Goal: Task Accomplishment & Management: Manage account settings

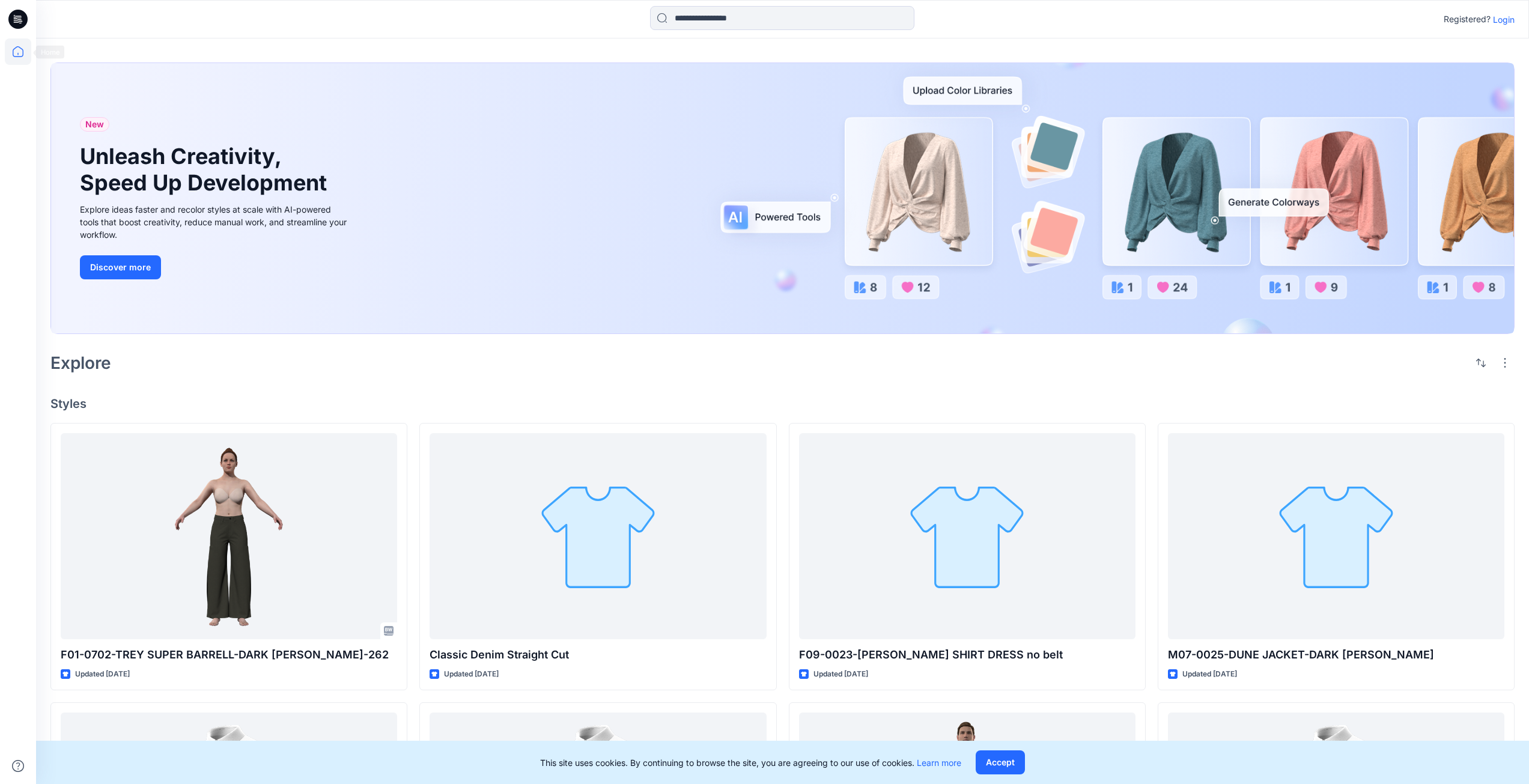
click at [20, 60] on icon at bounding box center [18, 52] width 26 height 26
click at [20, 53] on icon at bounding box center [18, 52] width 26 height 26
click at [22, 51] on icon at bounding box center [18, 52] width 26 height 26
click at [1509, 20] on p "Login" at bounding box center [1504, 19] width 22 height 13
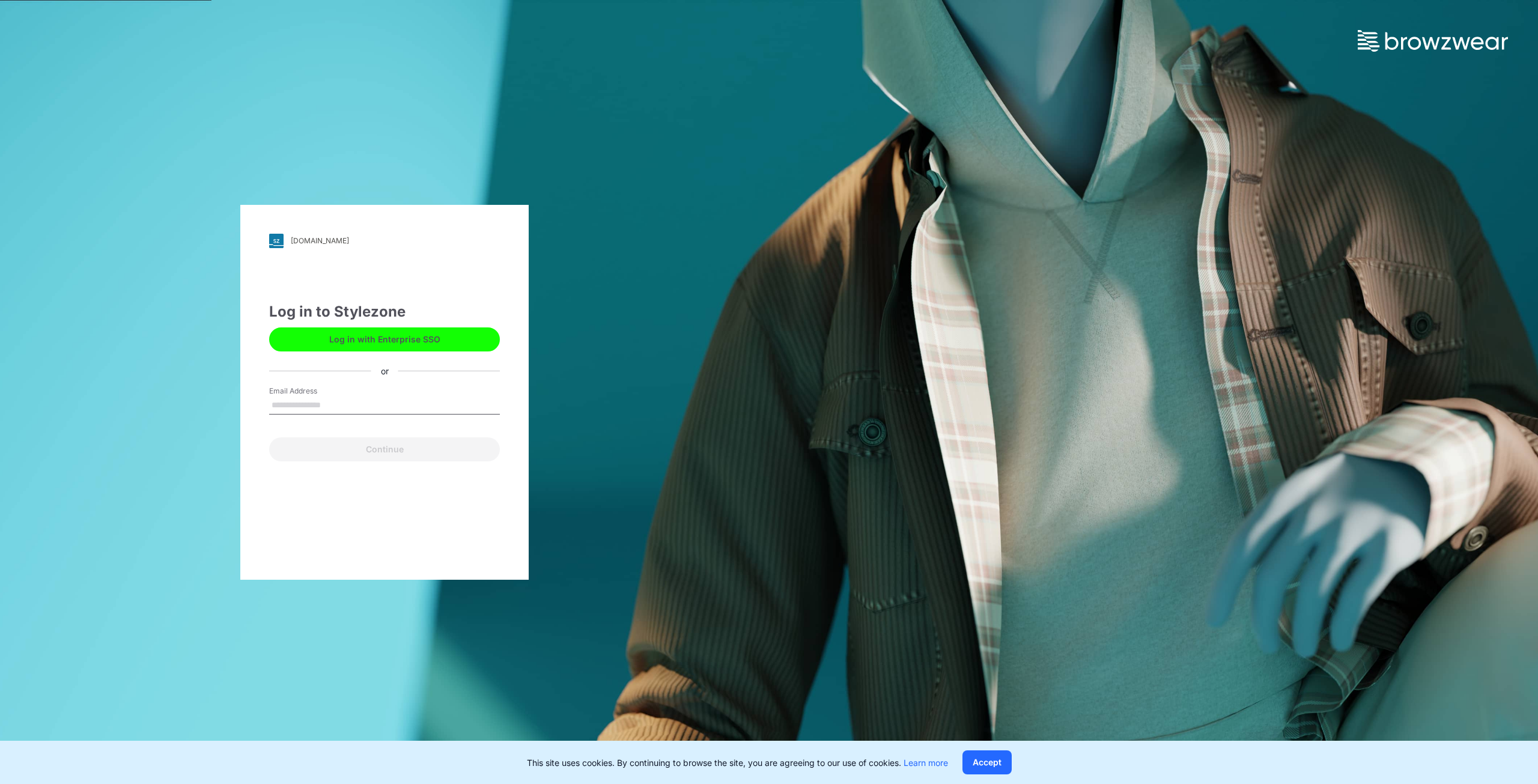
drag, startPoint x: 362, startPoint y: 398, endPoint x: 363, endPoint y: 406, distance: 8.1
click at [362, 398] on input "Email Address" at bounding box center [384, 405] width 231 height 18
type input "**********"
click at [408, 453] on button "Continue" at bounding box center [384, 449] width 231 height 24
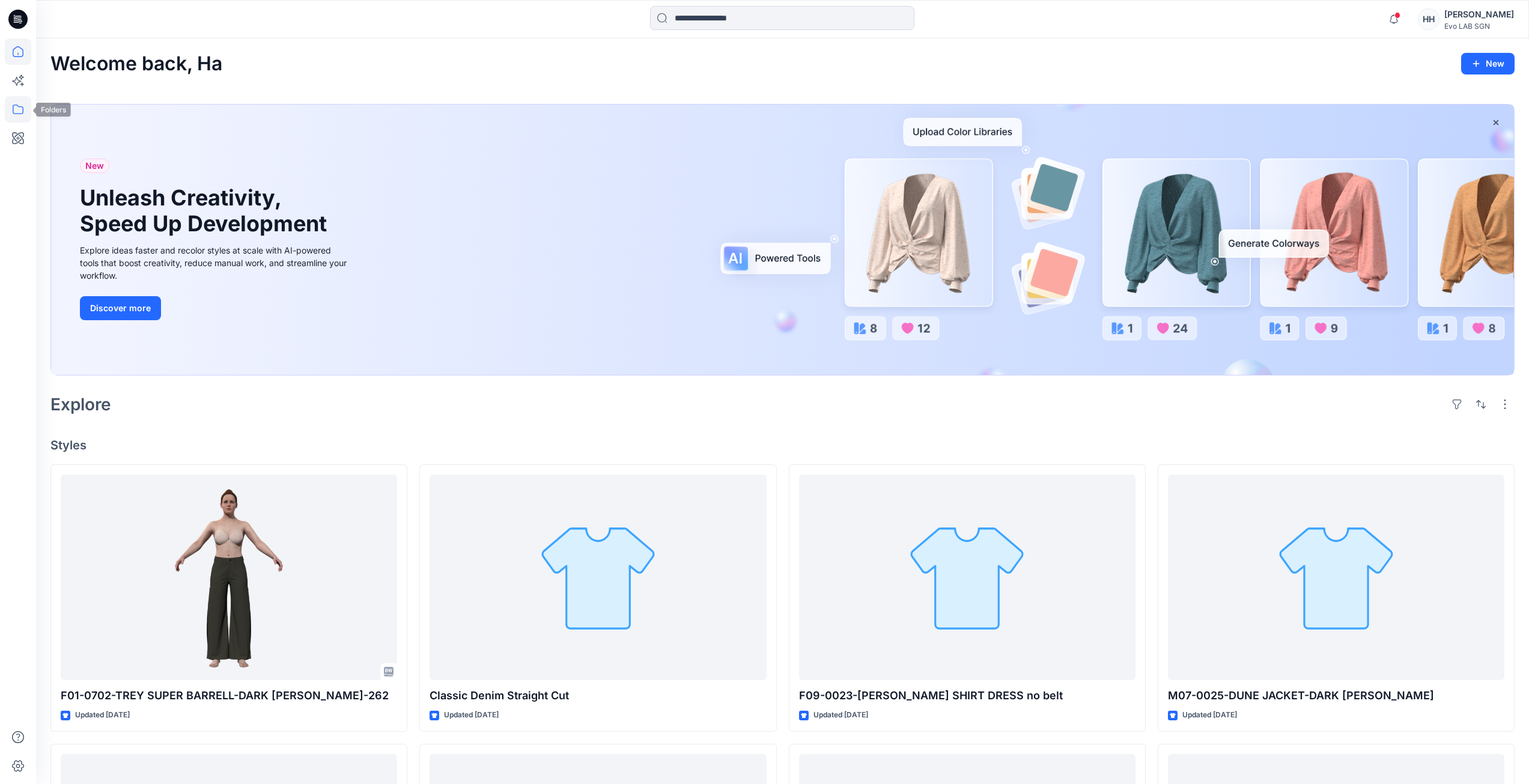
click at [16, 117] on icon at bounding box center [18, 109] width 26 height 26
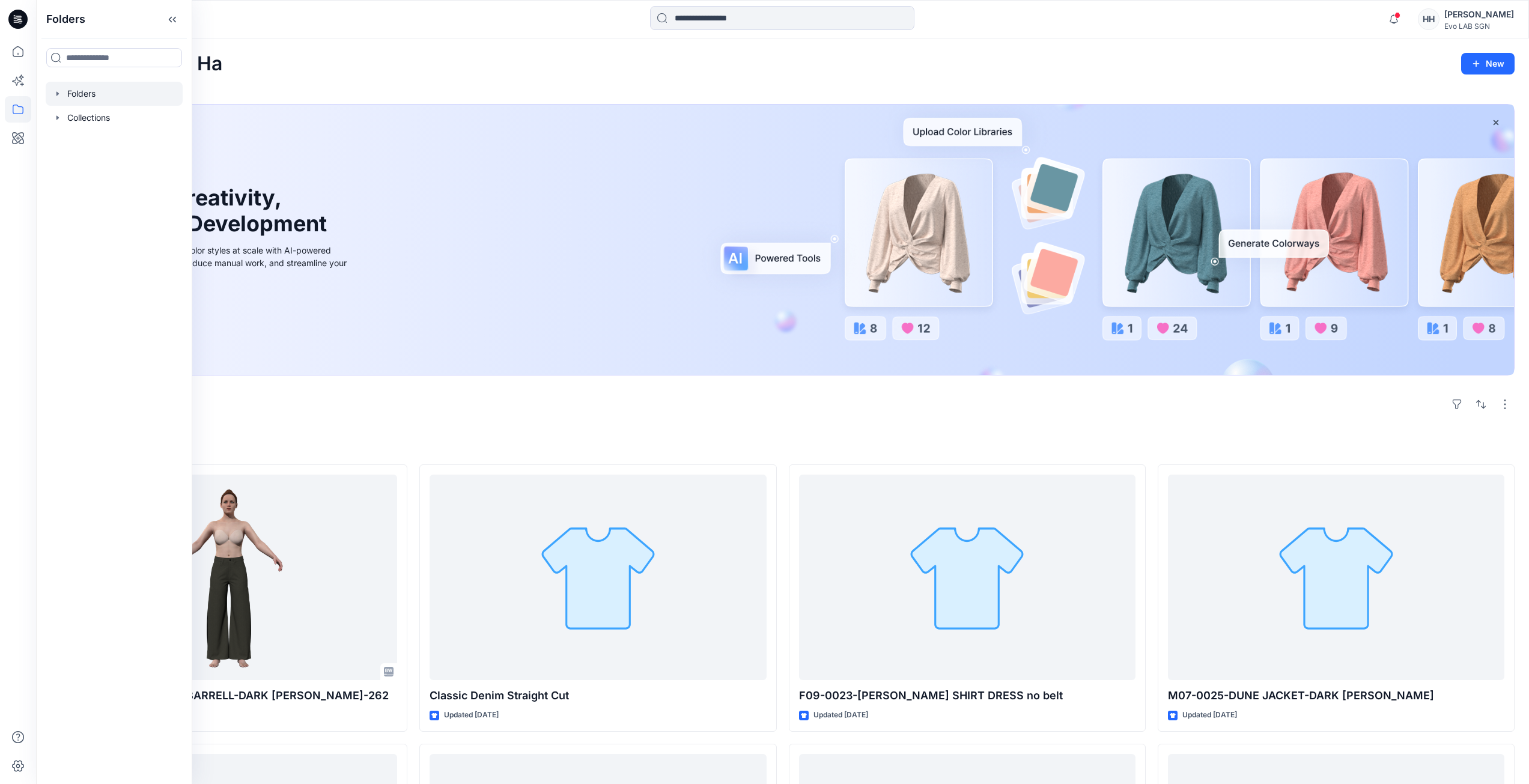
click at [109, 100] on div at bounding box center [114, 94] width 137 height 24
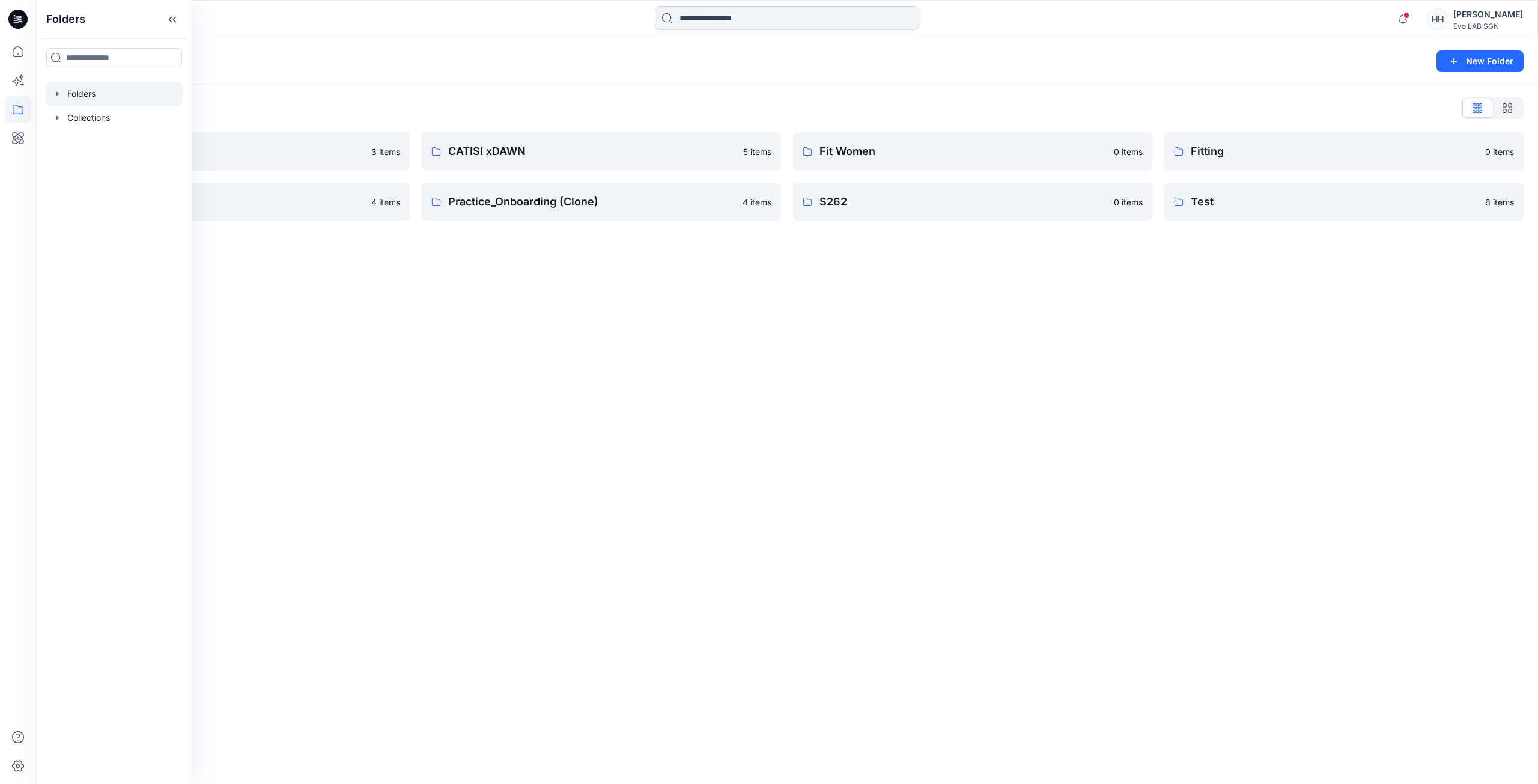
click at [638, 290] on div "Folders New Folder Folders List 3D NEW SAMPLE 3 items Practice_Onboarding 4 ite…" at bounding box center [787, 411] width 1502 height 746
click at [627, 340] on div "Folders New Folder Folders List 3D NEW SAMPLE 3 items Practice_Onboarding 4 ite…" at bounding box center [787, 411] width 1502 height 746
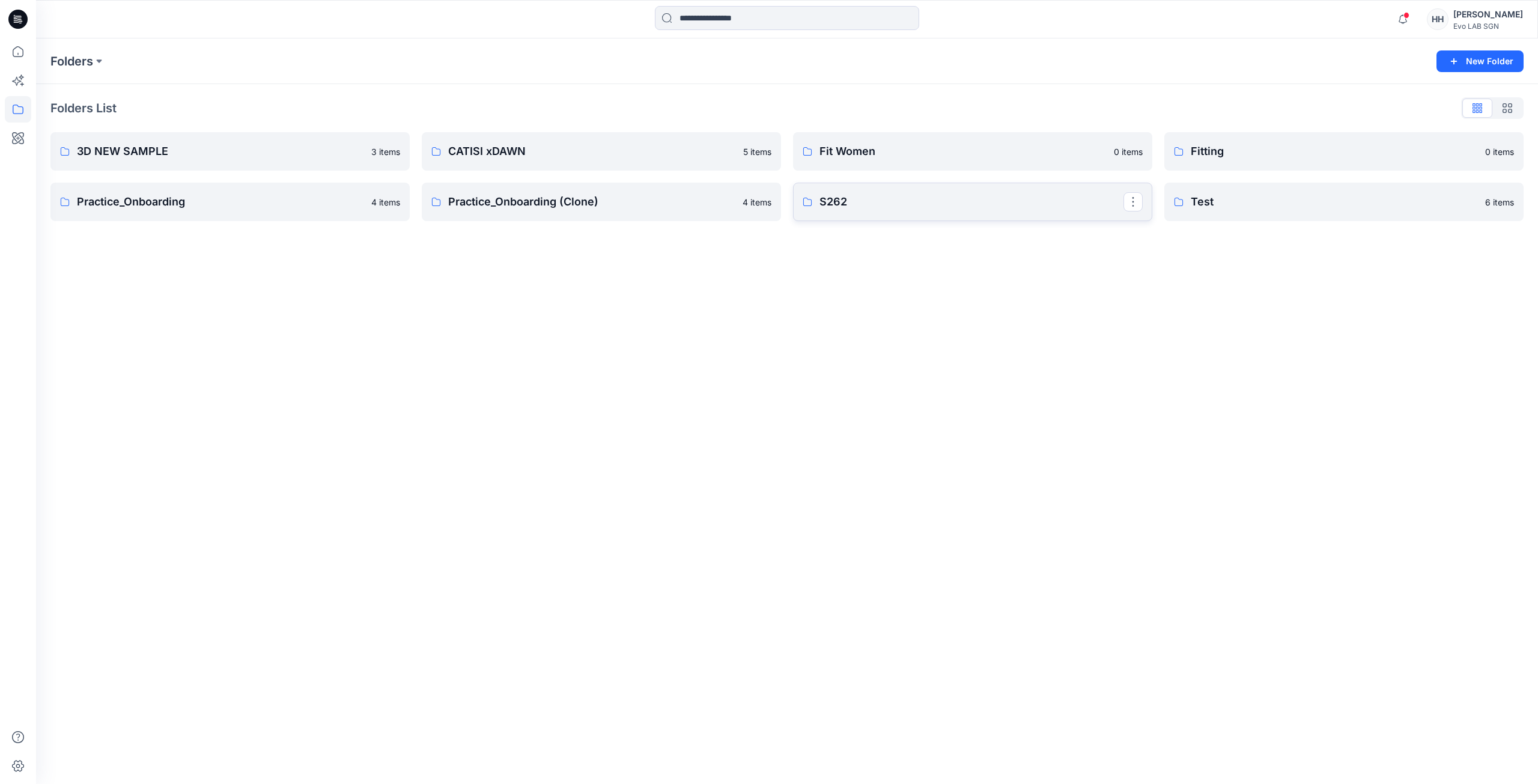
click at [887, 203] on p "S262" at bounding box center [971, 202] width 304 height 17
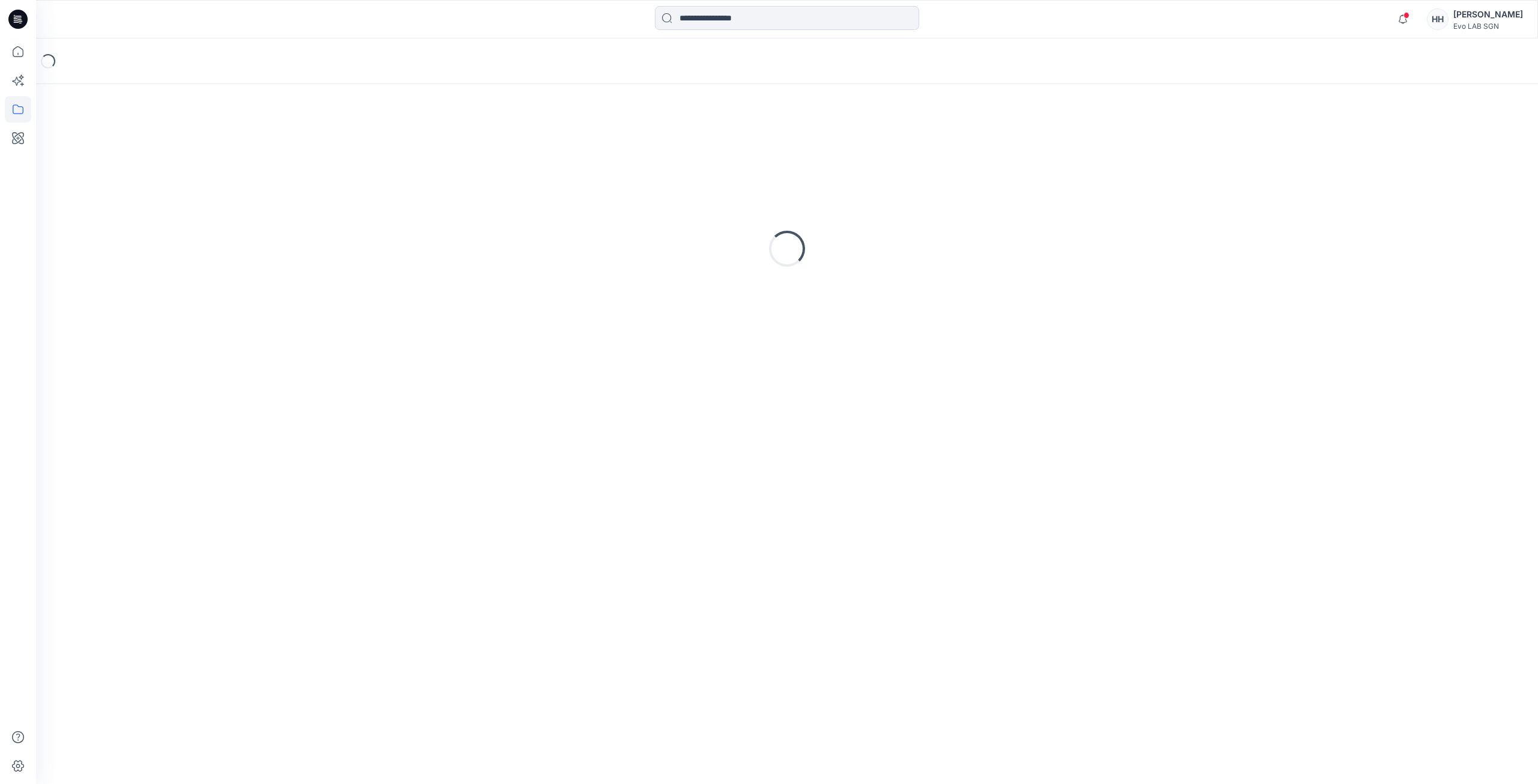
drag, startPoint x: 887, startPoint y: 203, endPoint x: 875, endPoint y: 213, distance: 15.6
click at [887, 203] on div "Loading..." at bounding box center [787, 248] width 1473 height 300
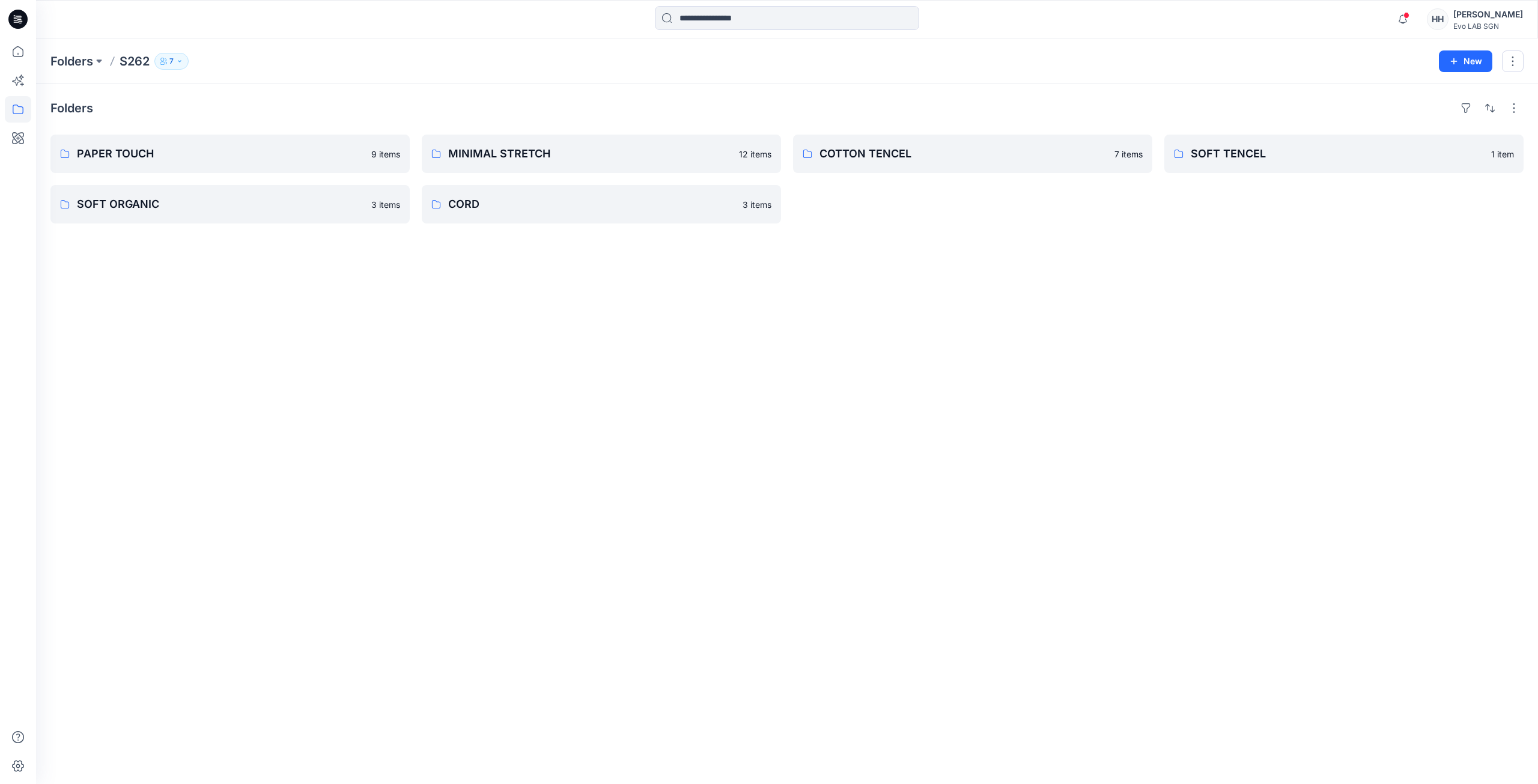
drag, startPoint x: 528, startPoint y: 348, endPoint x: 1199, endPoint y: 255, distance: 677.4
click at [1070, 320] on div "Folders PAPER TOUCH 9 items SOFT ORGANIC 3 items MINIMAL STRETCH 12 items CORD …" at bounding box center [787, 434] width 1502 height 700
click at [1451, 65] on icon "button" at bounding box center [1454, 61] width 10 height 10
click at [1431, 111] on p "New Folder" at bounding box center [1430, 114] width 45 height 13
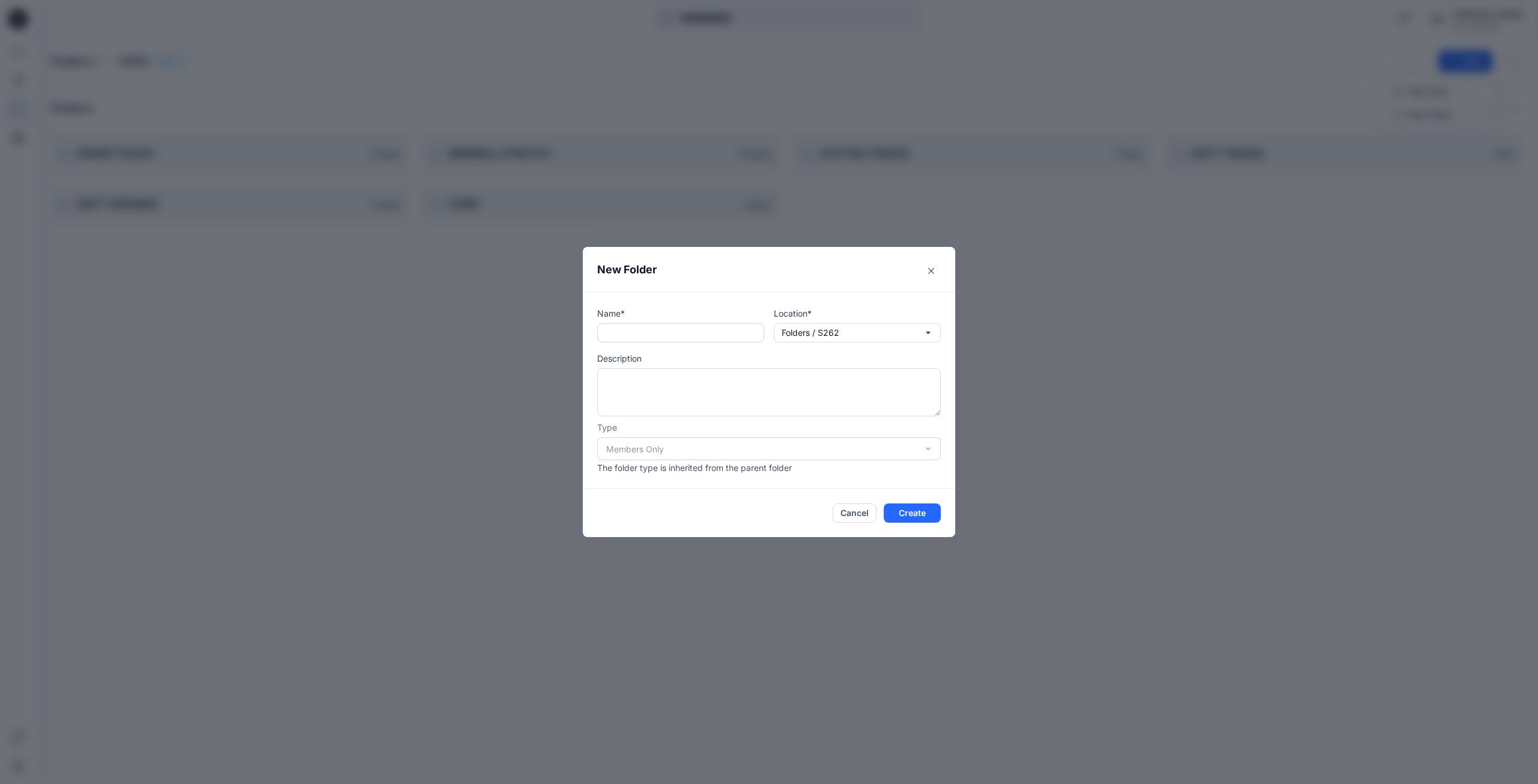
click at [647, 329] on input "text" at bounding box center [681, 332] width 167 height 19
type input "********"
click at [911, 513] on button "Create" at bounding box center [912, 513] width 57 height 19
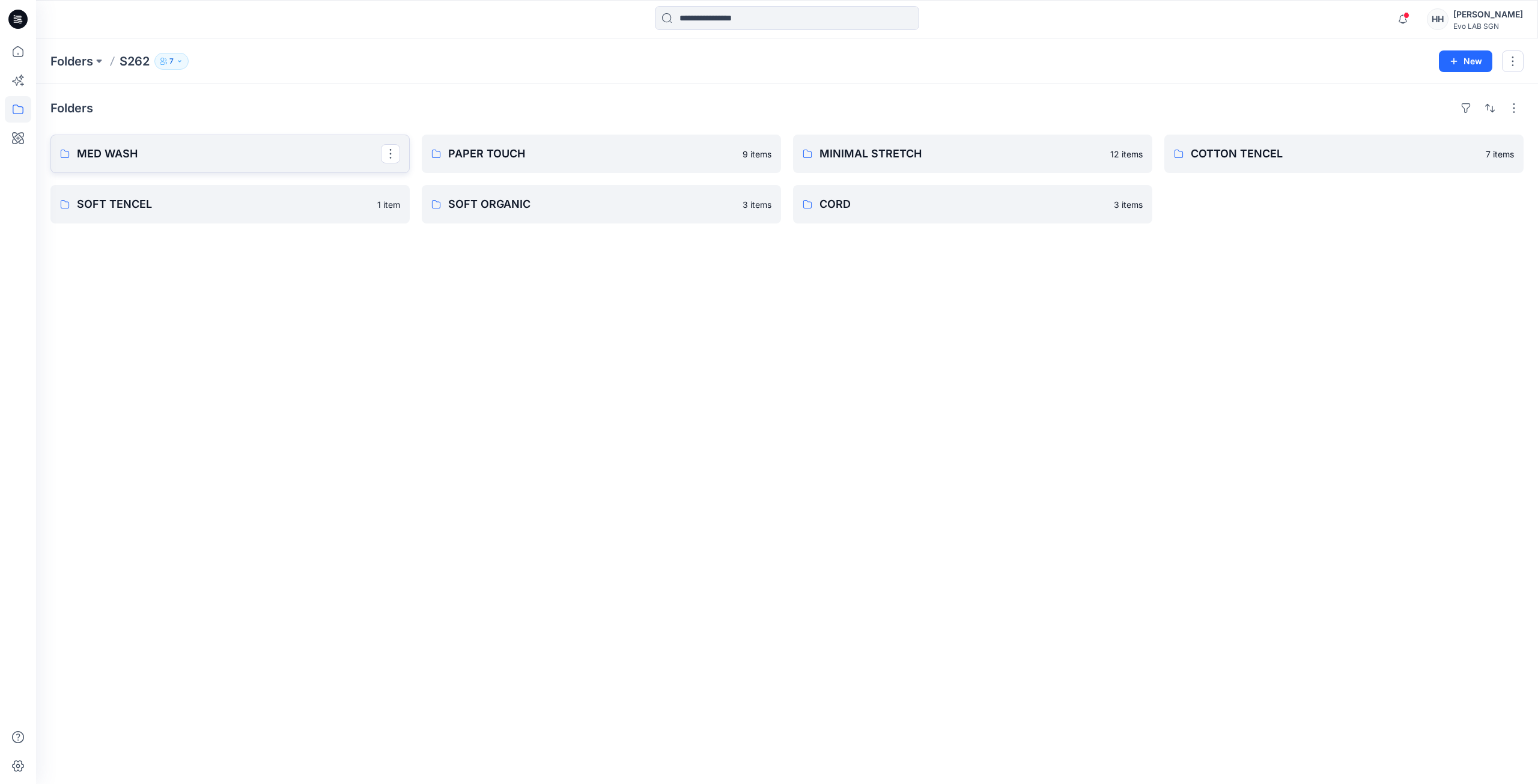
click at [298, 159] on p "MED WASH" at bounding box center [229, 154] width 304 height 17
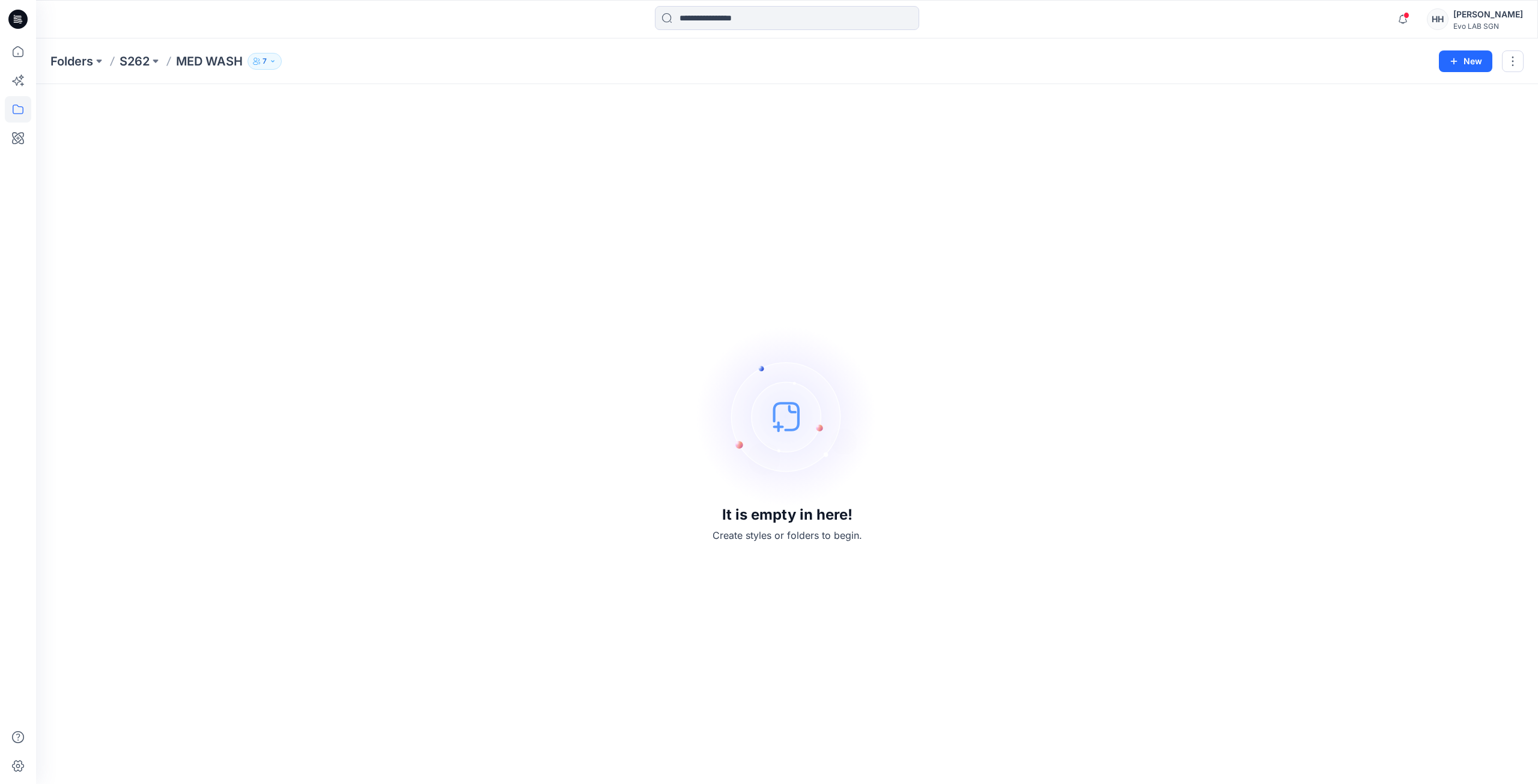
drag, startPoint x: 681, startPoint y: 304, endPoint x: 594, endPoint y: 316, distance: 87.8
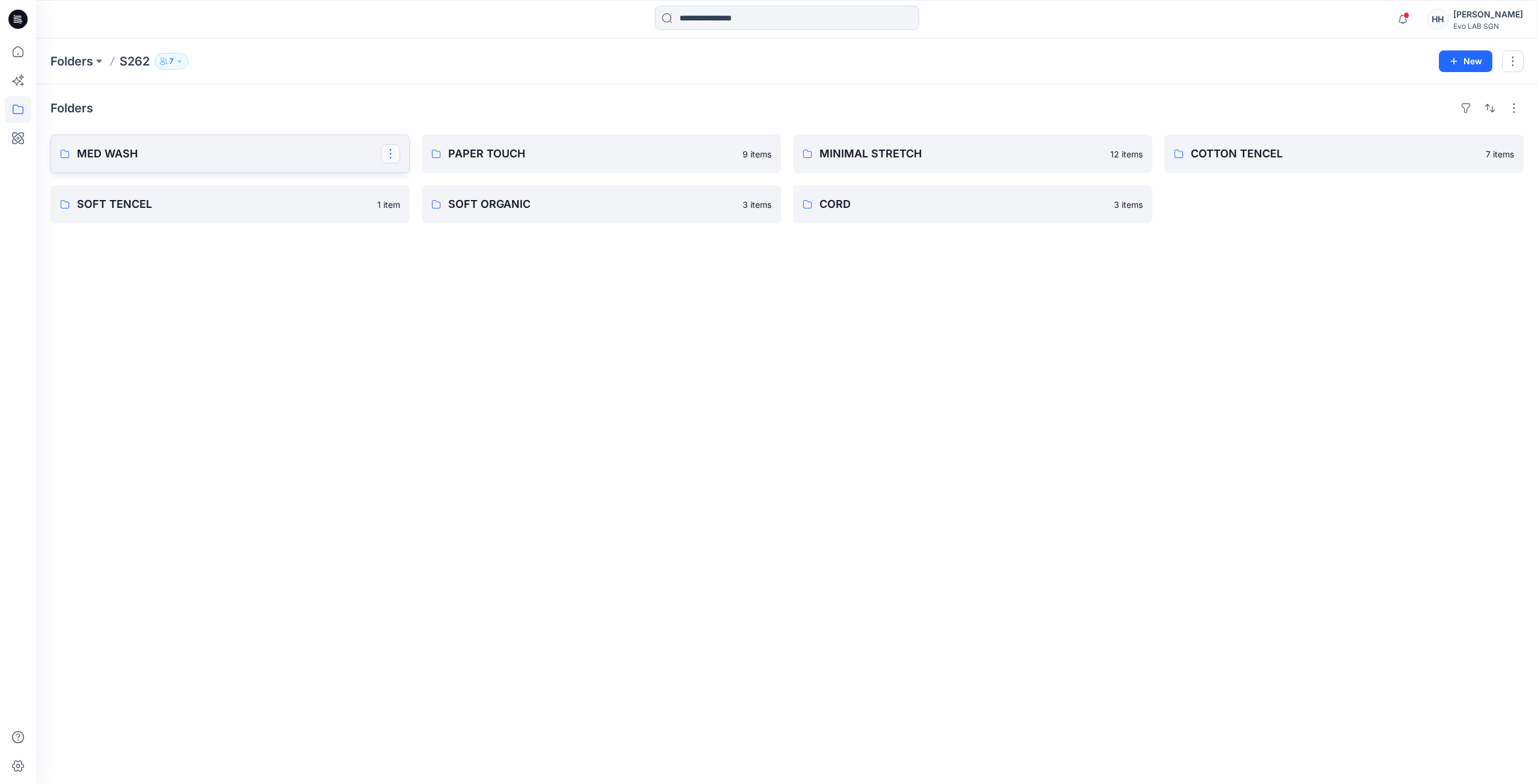
click at [398, 156] on button "button" at bounding box center [390, 154] width 19 height 19
click at [432, 206] on p "Duplicate to..." at bounding box center [432, 204] width 55 height 13
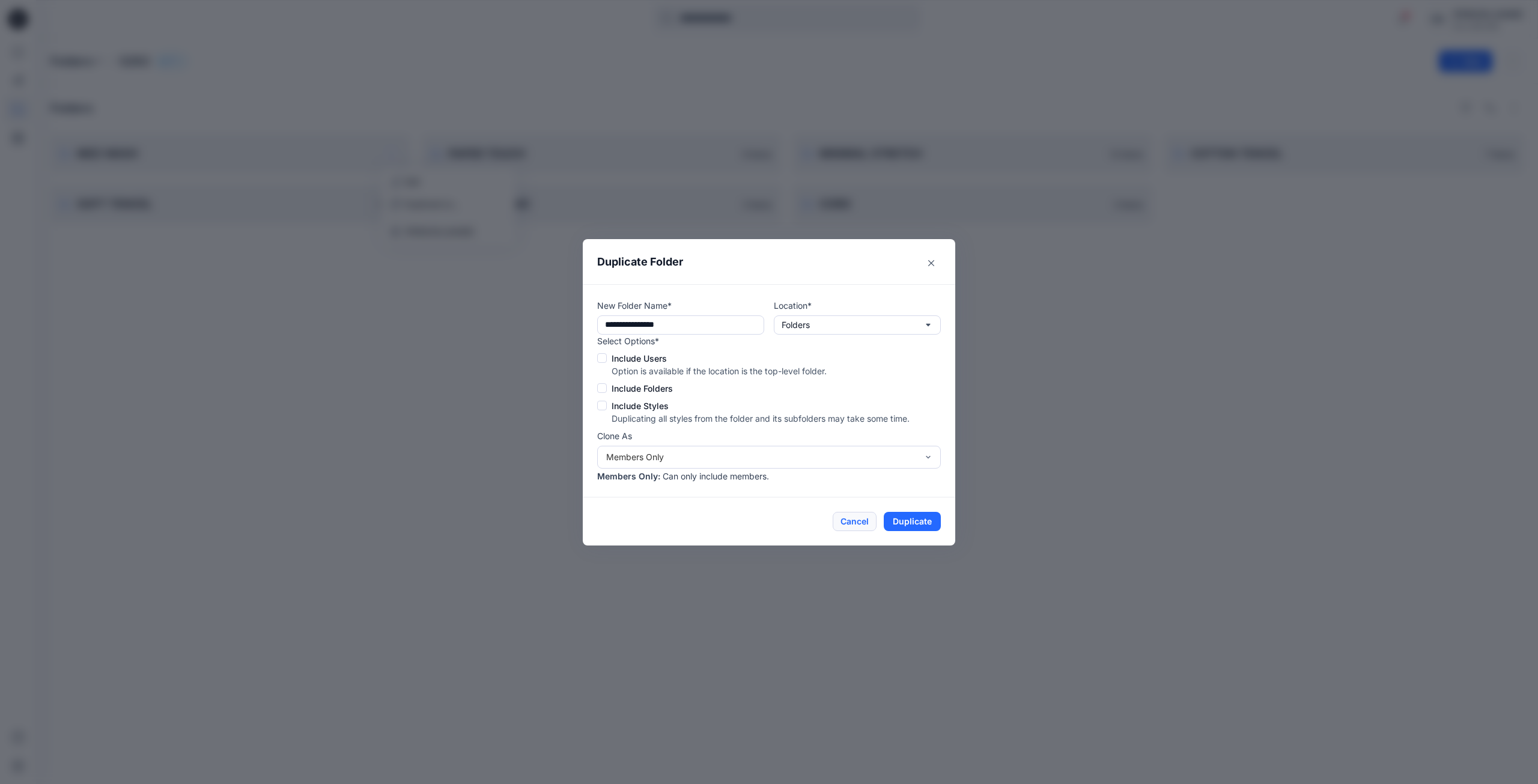
click at [853, 522] on button "Cancel" at bounding box center [854, 521] width 44 height 19
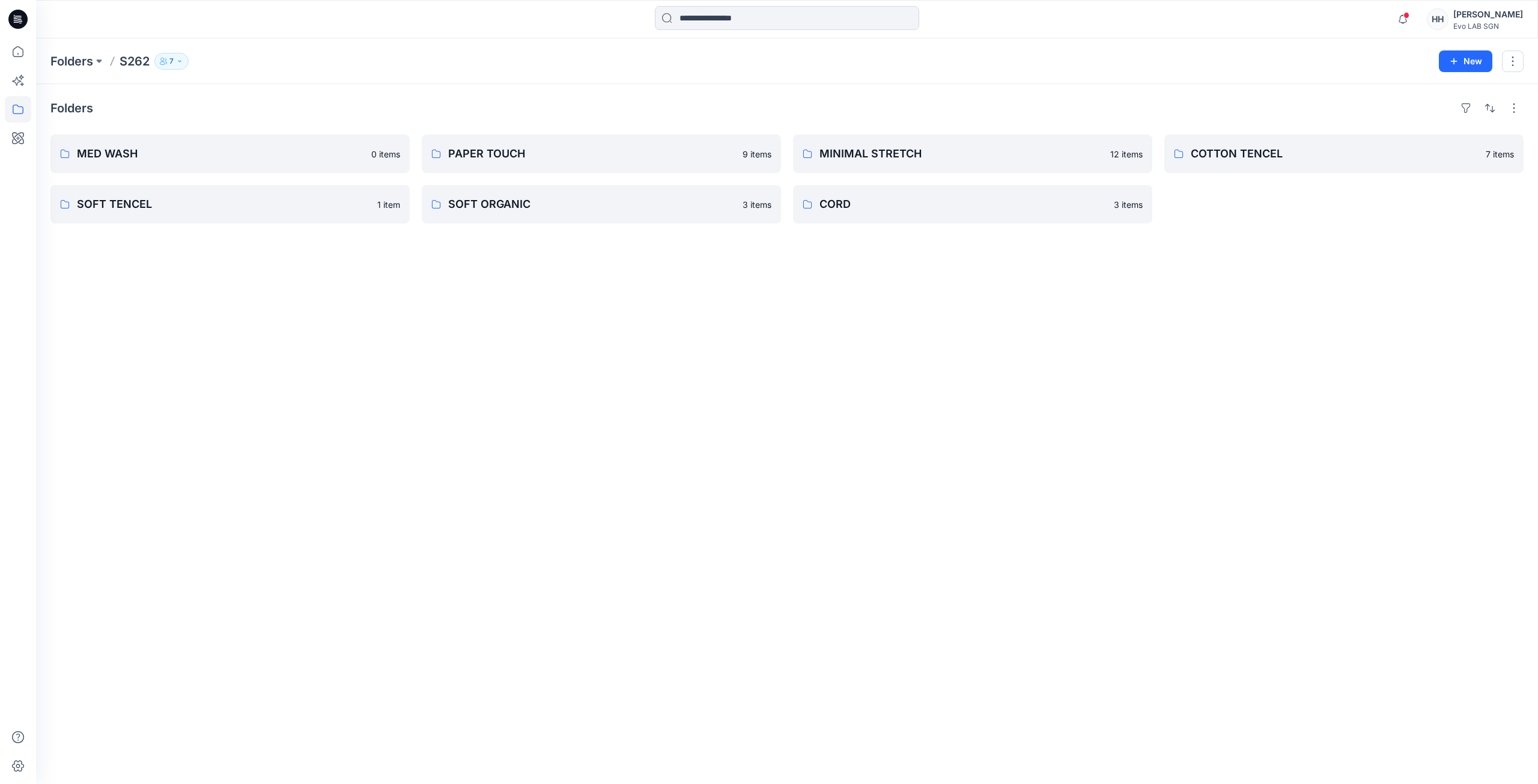
drag, startPoint x: 537, startPoint y: 498, endPoint x: 399, endPoint y: 292, distance: 248.0
click at [529, 485] on div "Folders MED WASH 0 items SOFT TENCEL 1 item PAPER TOUCH 9 items SOFT ORGANIC 3 …" at bounding box center [787, 434] width 1502 height 700
click at [285, 146] on p "MED WASH" at bounding box center [229, 154] width 304 height 17
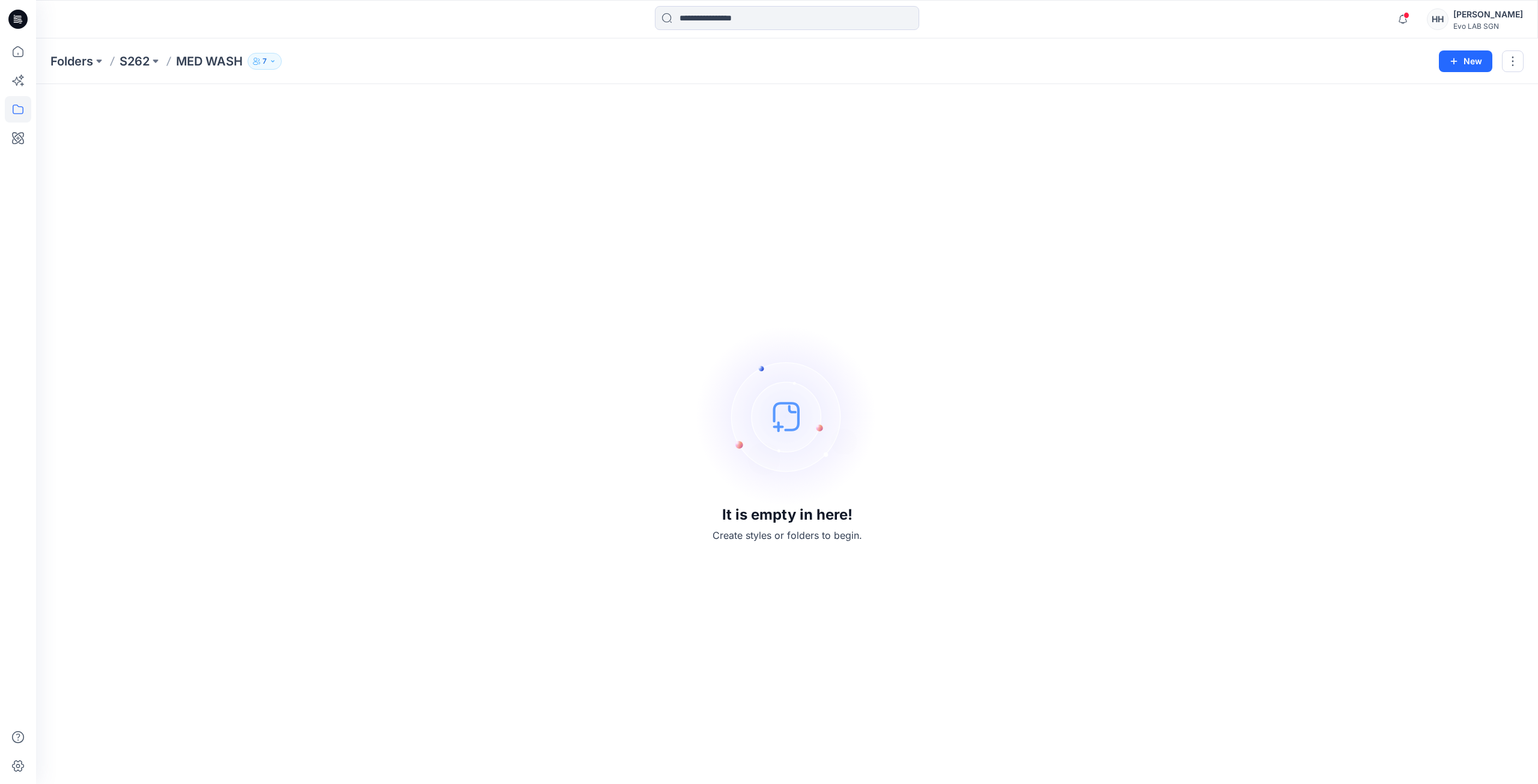
drag, startPoint x: 520, startPoint y: 263, endPoint x: 510, endPoint y: 284, distance: 23.3
click at [512, 265] on div "It is empty in here! Create styles or folders to begin." at bounding box center [787, 434] width 1473 height 671
drag, startPoint x: 510, startPoint y: 284, endPoint x: 434, endPoint y: 267, distance: 77.9
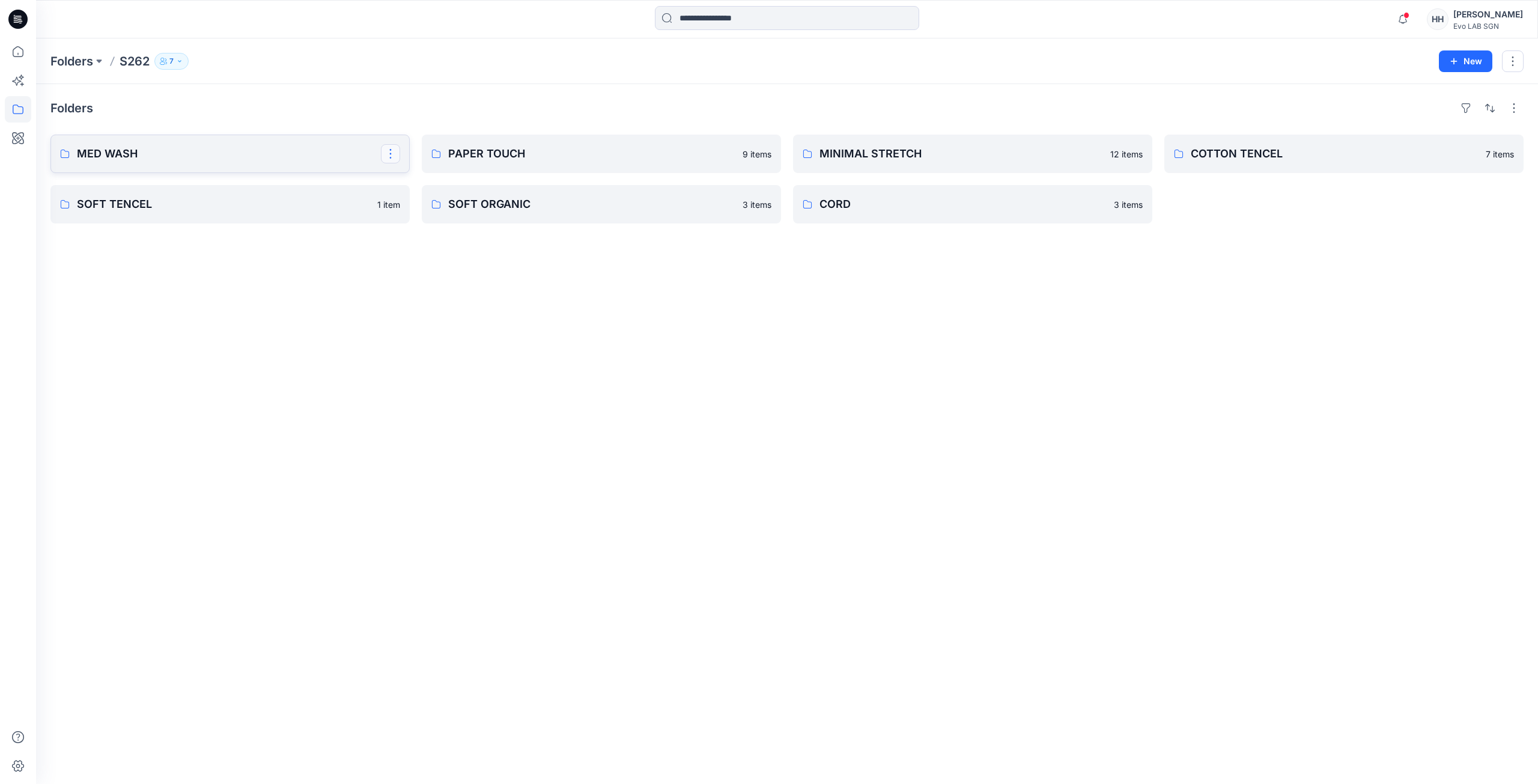
click at [388, 156] on button "button" at bounding box center [390, 154] width 19 height 19
click at [424, 180] on button "Edit" at bounding box center [448, 182] width 130 height 22
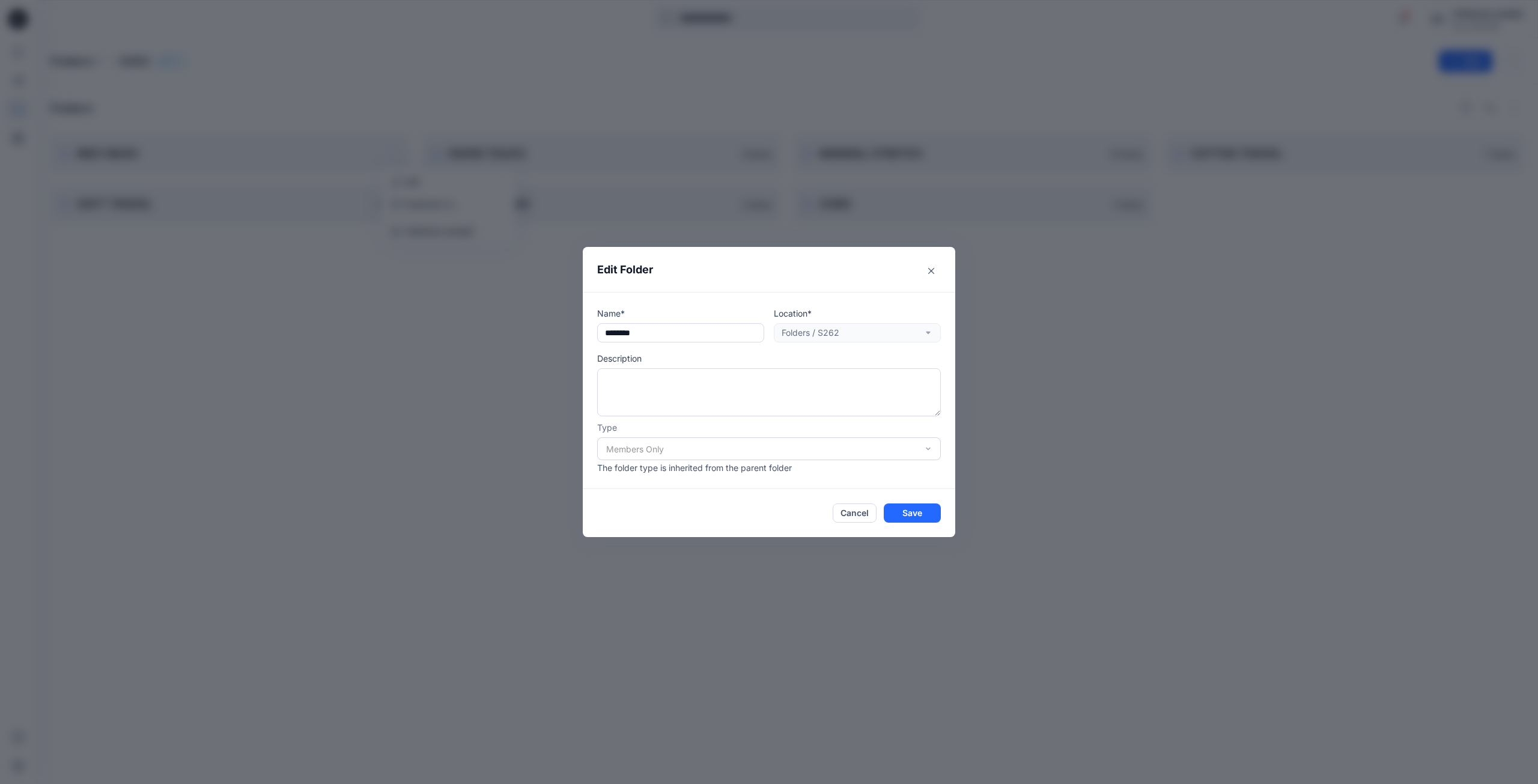
drag, startPoint x: 929, startPoint y: 275, endPoint x: 632, endPoint y: 305, distance: 298.5
click at [929, 275] on button "Close" at bounding box center [931, 271] width 19 height 19
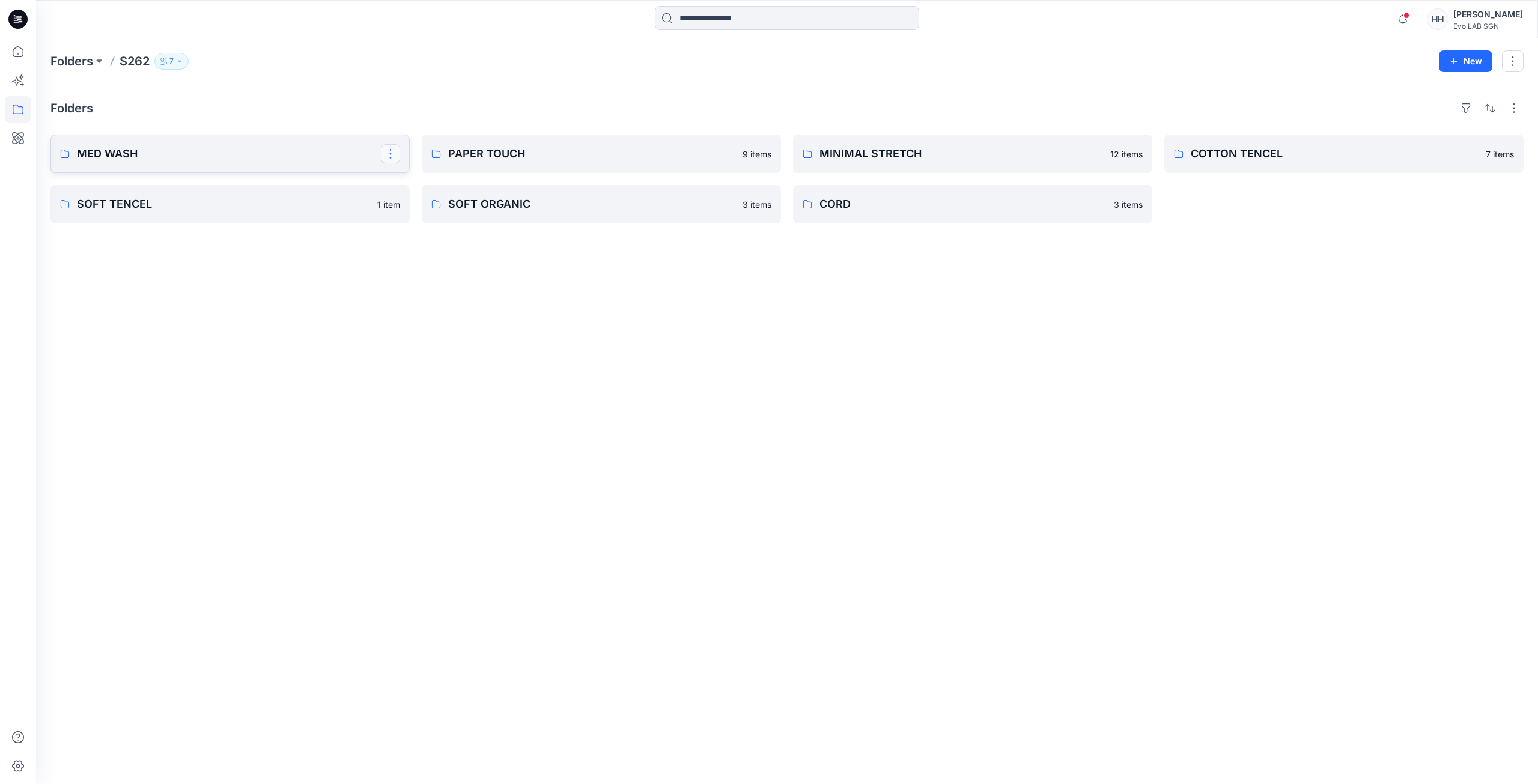
click at [387, 156] on button "button" at bounding box center [390, 154] width 19 height 19
click at [403, 238] on button "[PERSON_NAME]" at bounding box center [448, 231] width 130 height 22
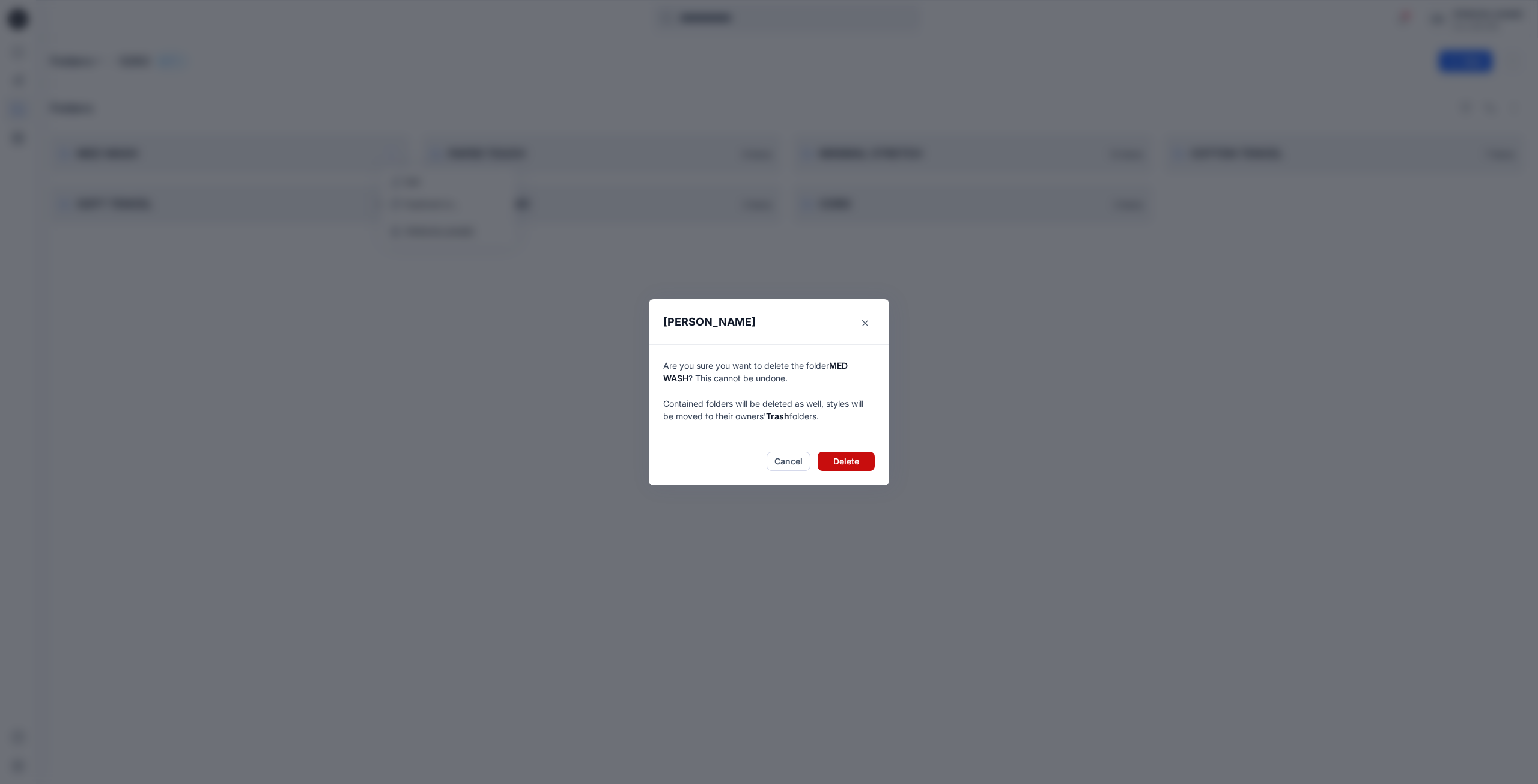
click at [857, 467] on button "Delete" at bounding box center [846, 461] width 57 height 19
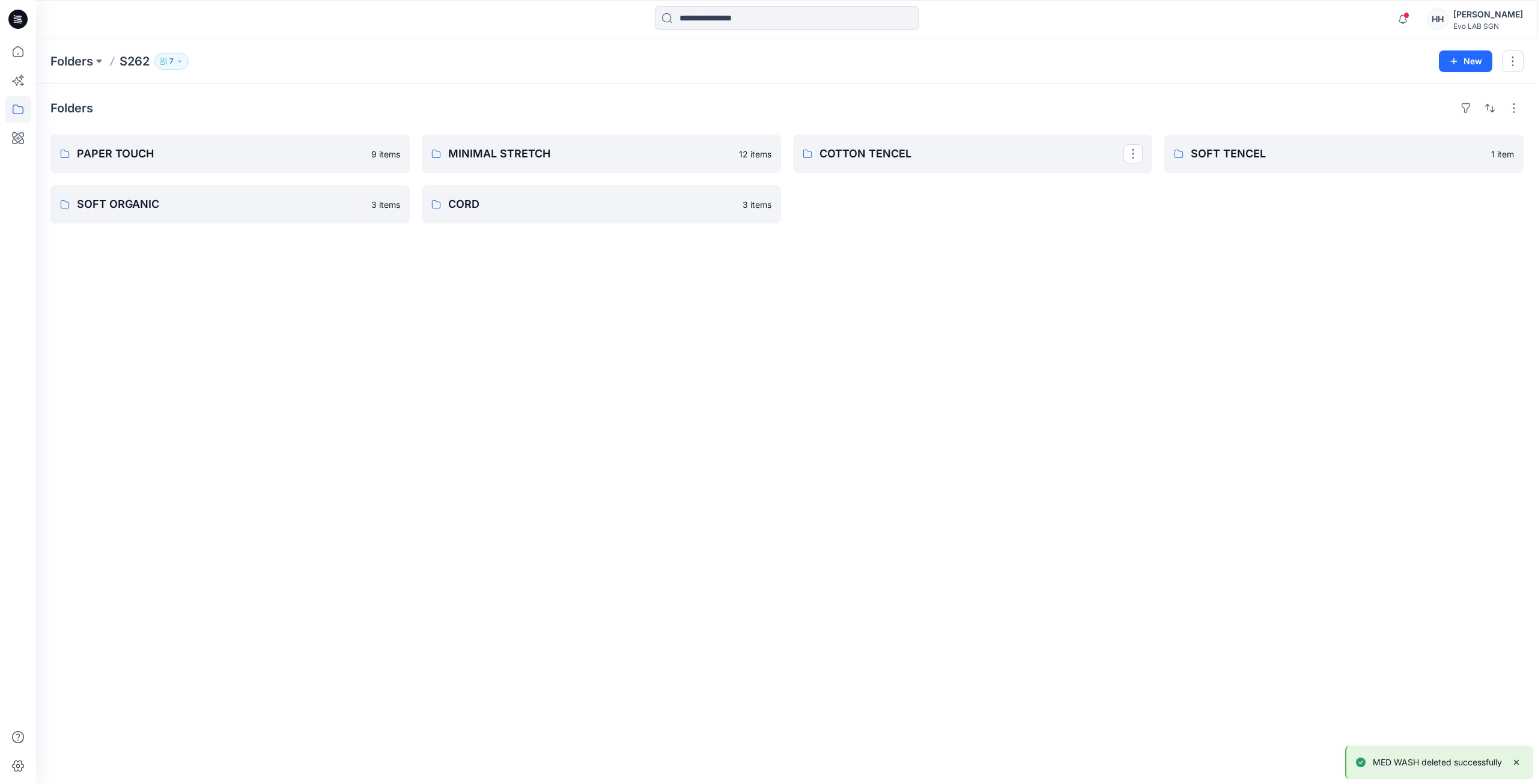
click at [926, 162] on p "COTTON TENCEL" at bounding box center [971, 154] width 304 height 17
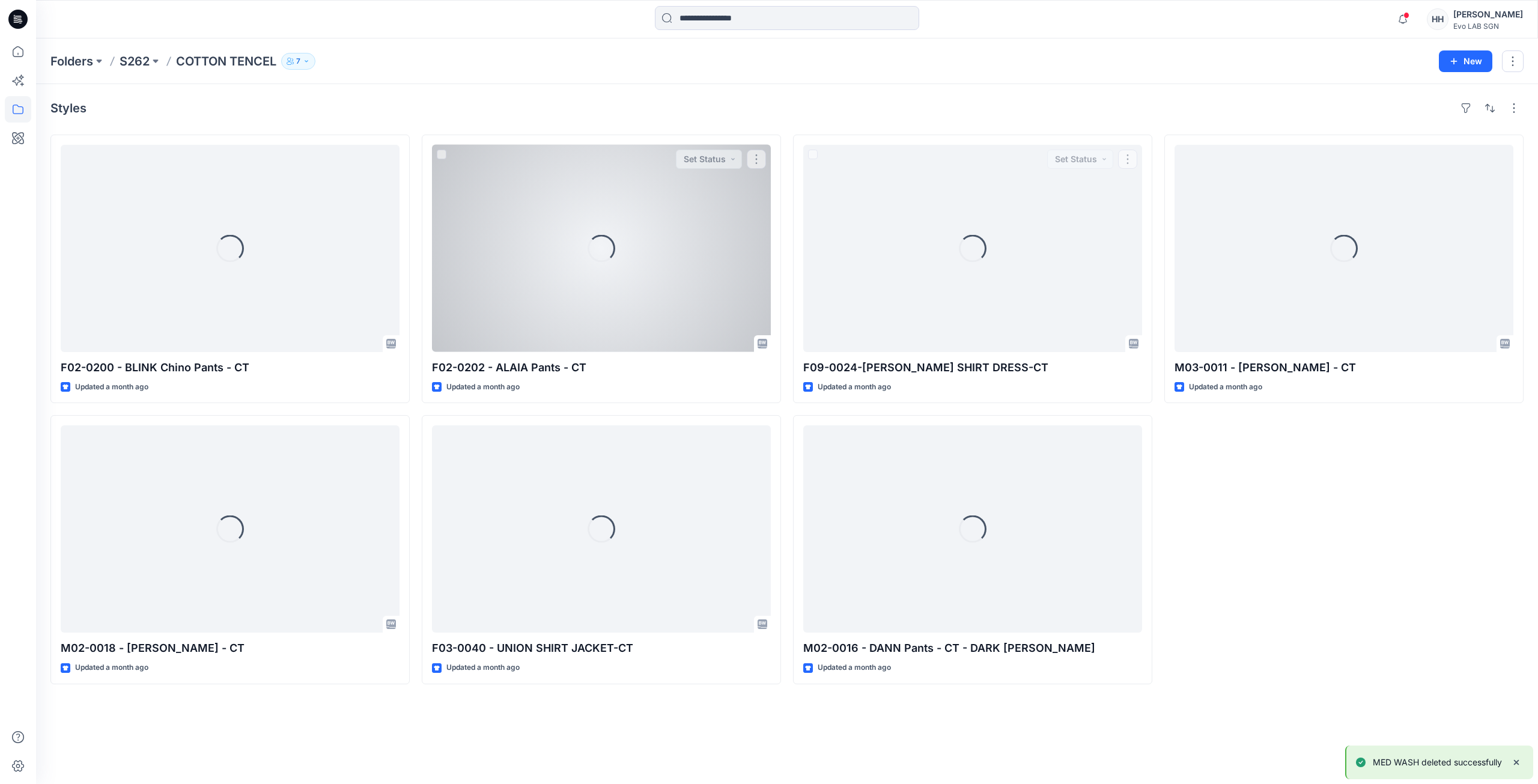
drag, startPoint x: 689, startPoint y: 385, endPoint x: 669, endPoint y: 375, distance: 22.4
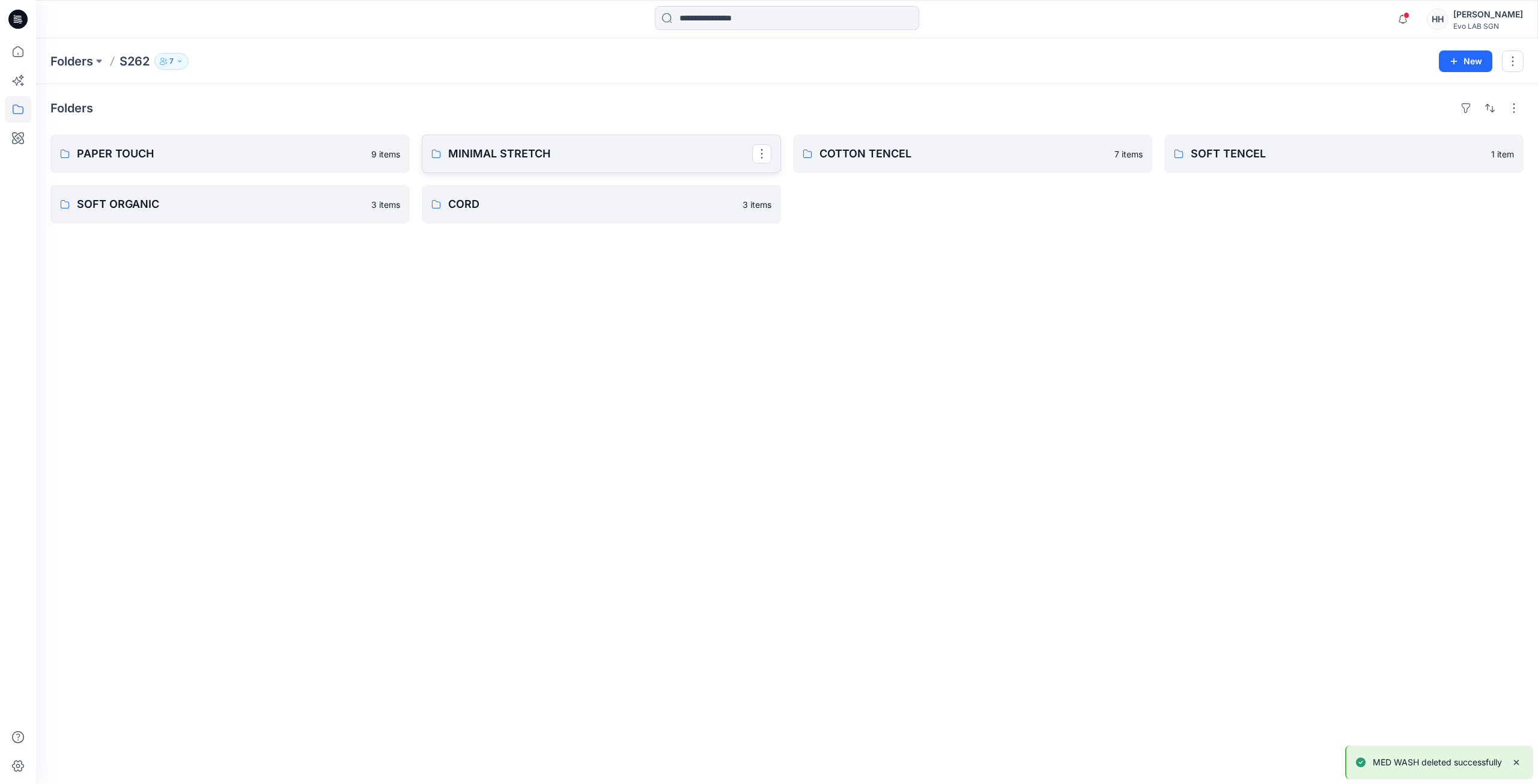
click at [503, 139] on link "MINIMAL STRETCH" at bounding box center [601, 154] width 359 height 38
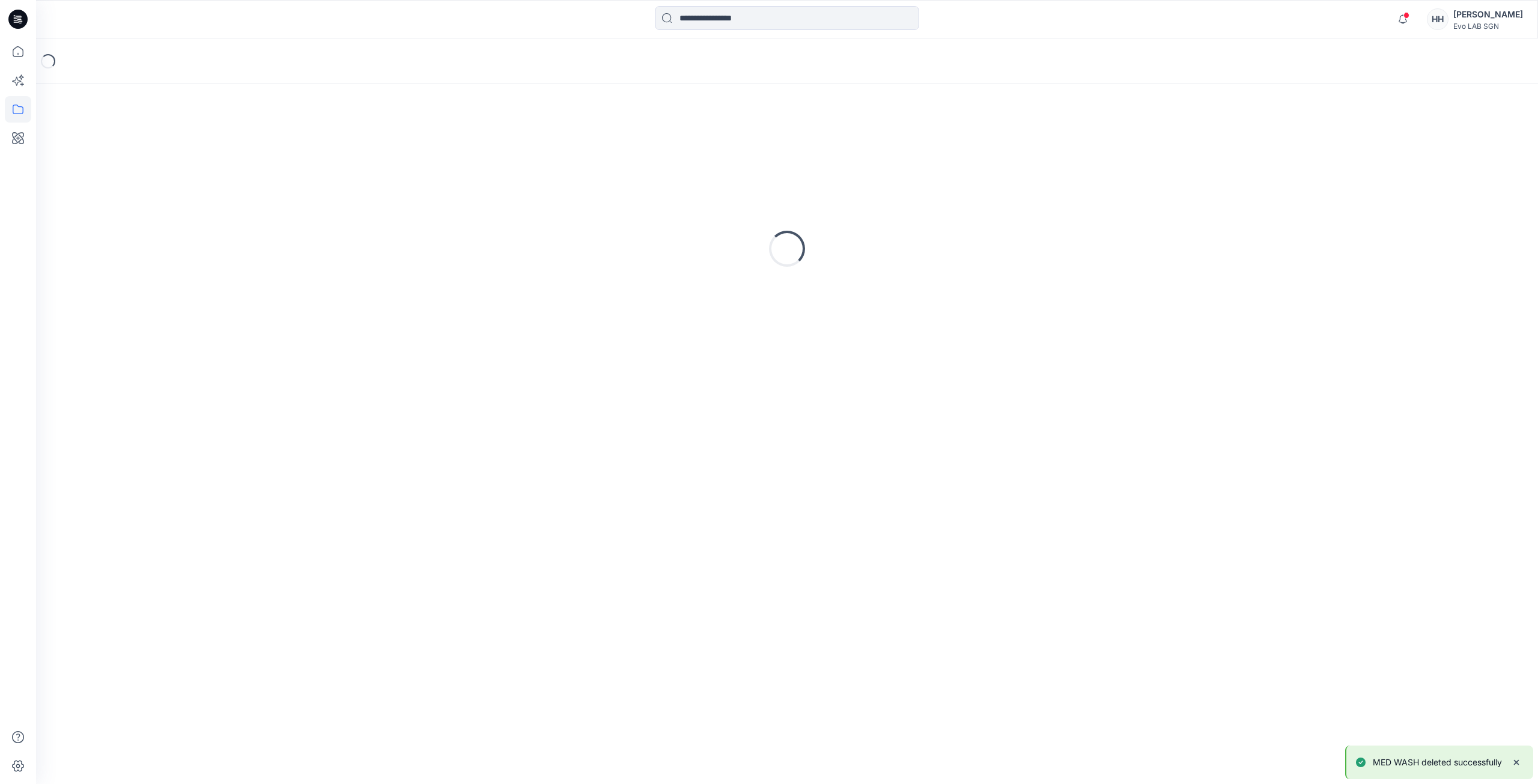
click at [515, 146] on div "Loading..." at bounding box center [787, 248] width 1473 height 300
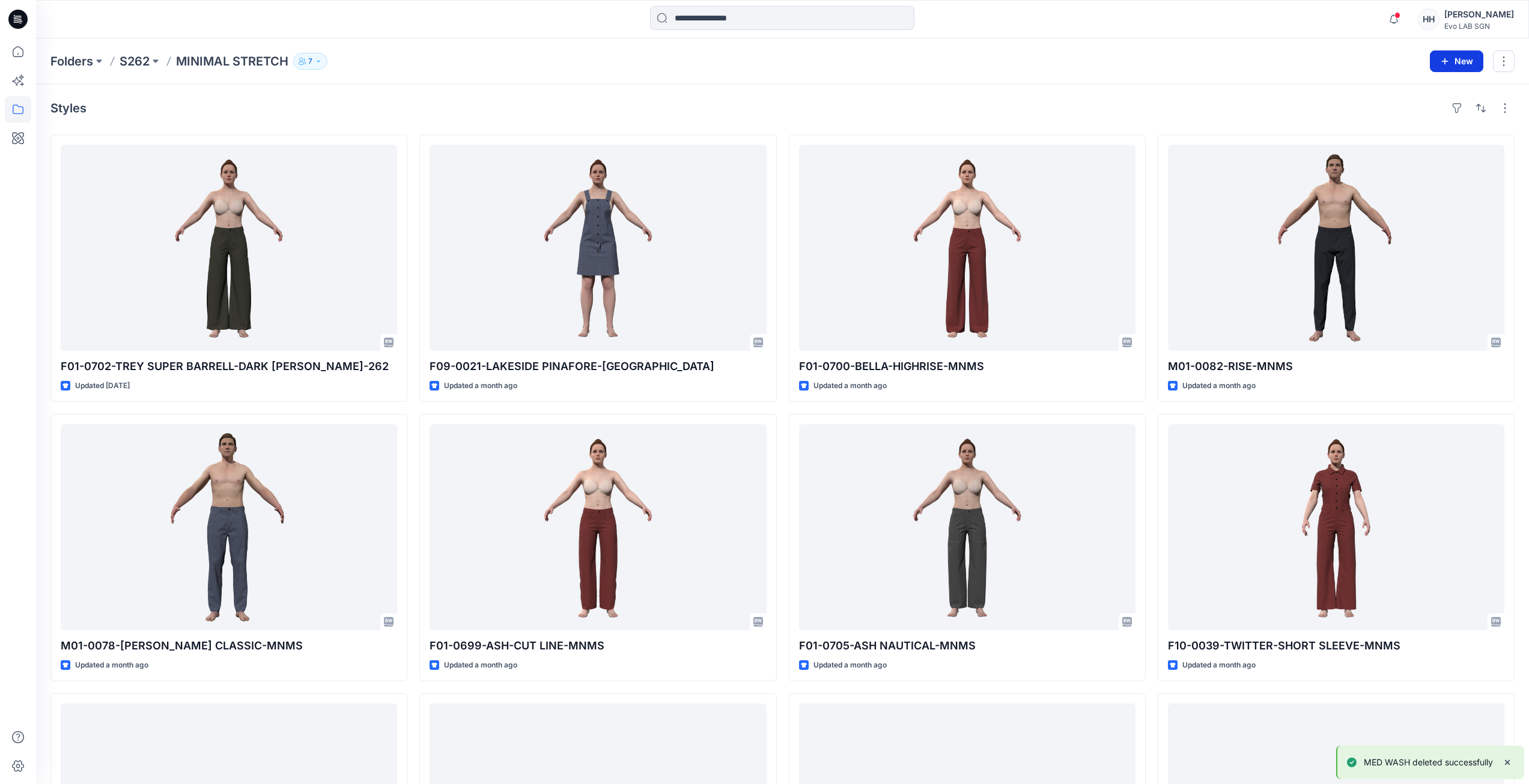
click at [1448, 67] on button "New" at bounding box center [1456, 61] width 54 height 22
click at [1403, 117] on p "New Folder" at bounding box center [1421, 114] width 45 height 13
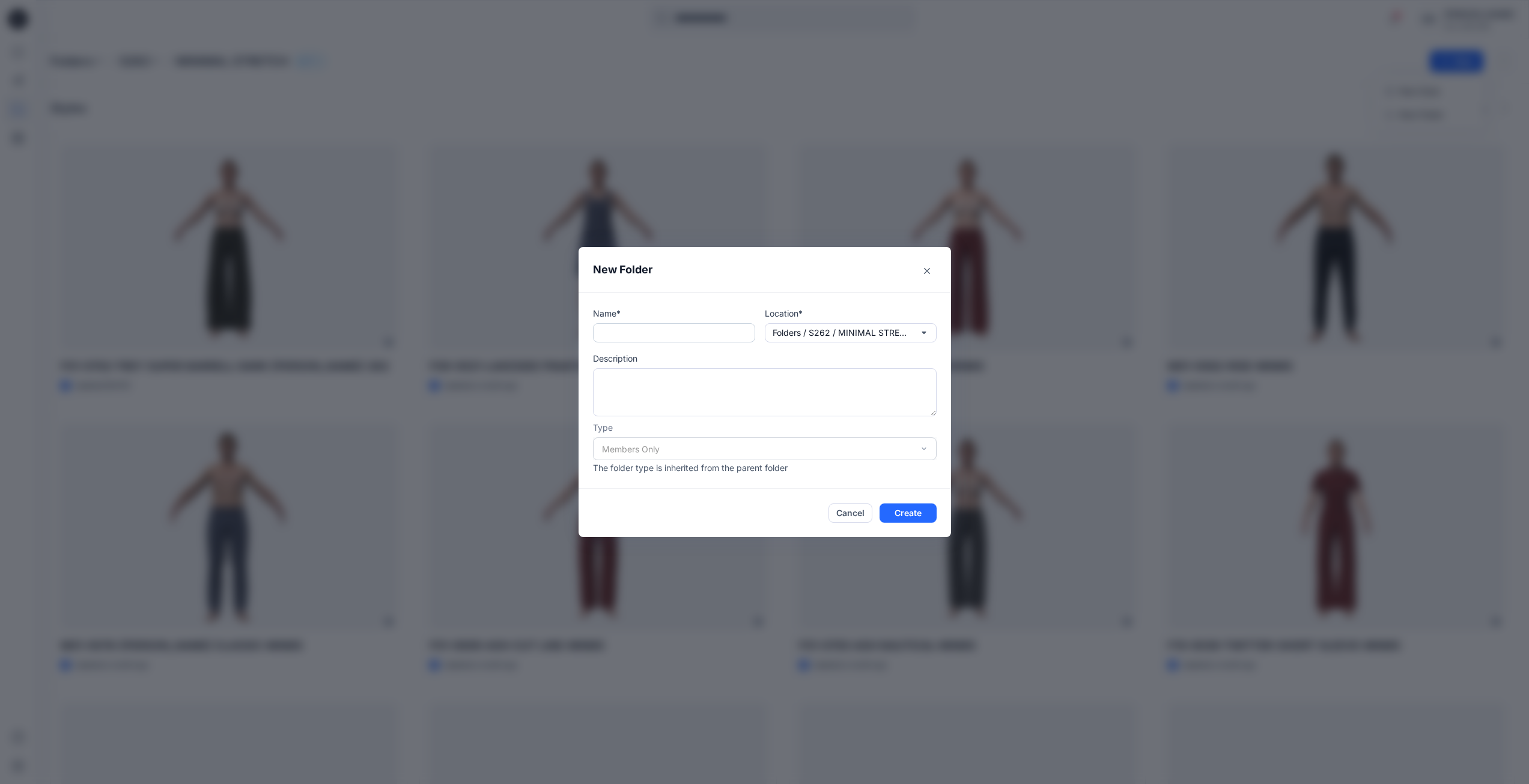
click at [660, 338] on input "text" at bounding box center [674, 332] width 162 height 19
type input "********"
click at [929, 522] on button "Create" at bounding box center [908, 513] width 57 height 19
